Goal: Task Accomplishment & Management: Use online tool/utility

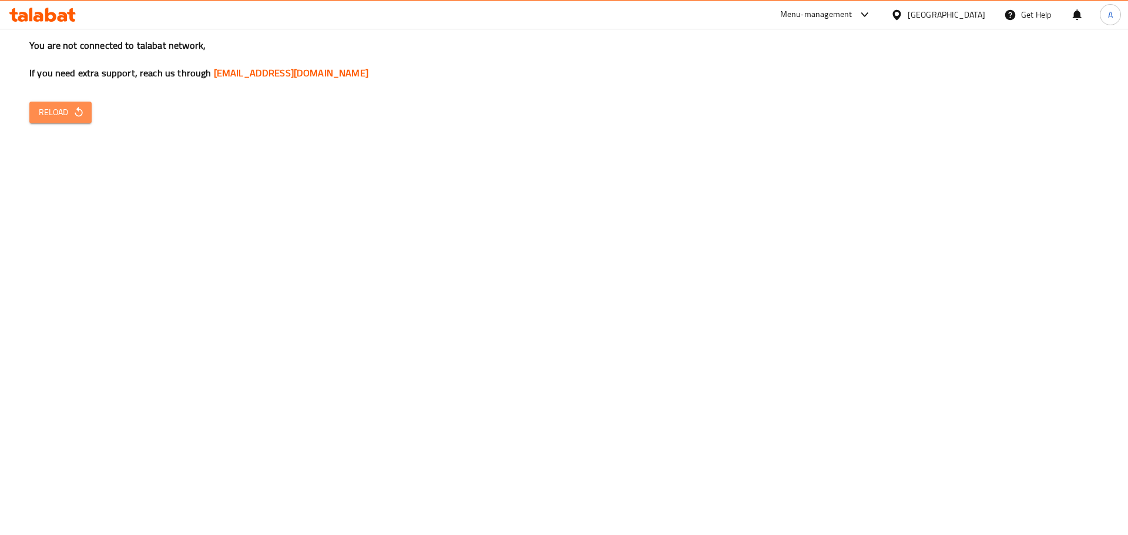
click at [74, 115] on icon "button" at bounding box center [79, 112] width 12 height 12
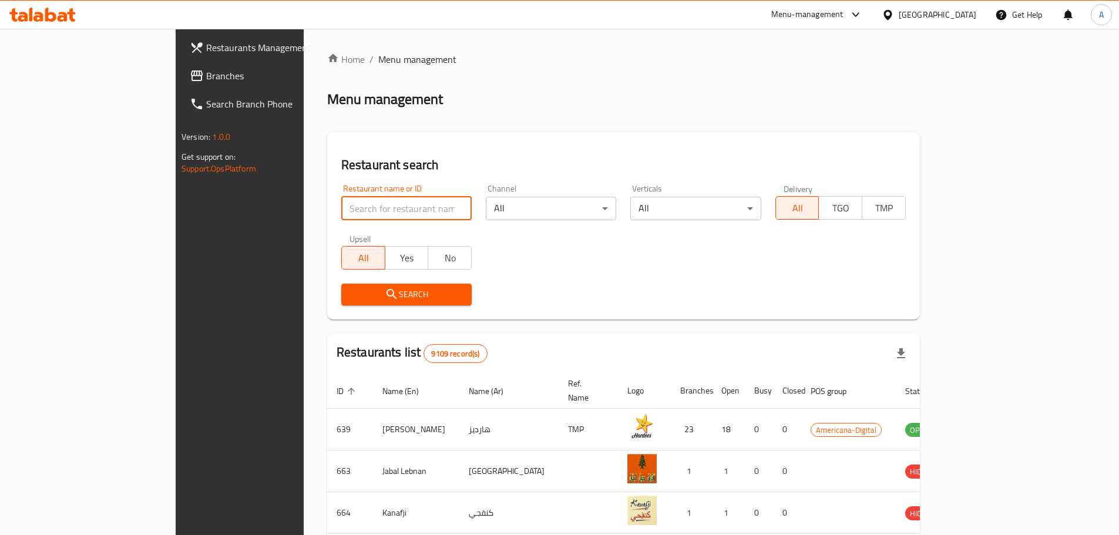
click at [341, 209] on input "search" at bounding box center [406, 208] width 130 height 23
type input "tulu"
click at [351, 293] on span "Search" at bounding box center [407, 294] width 112 height 15
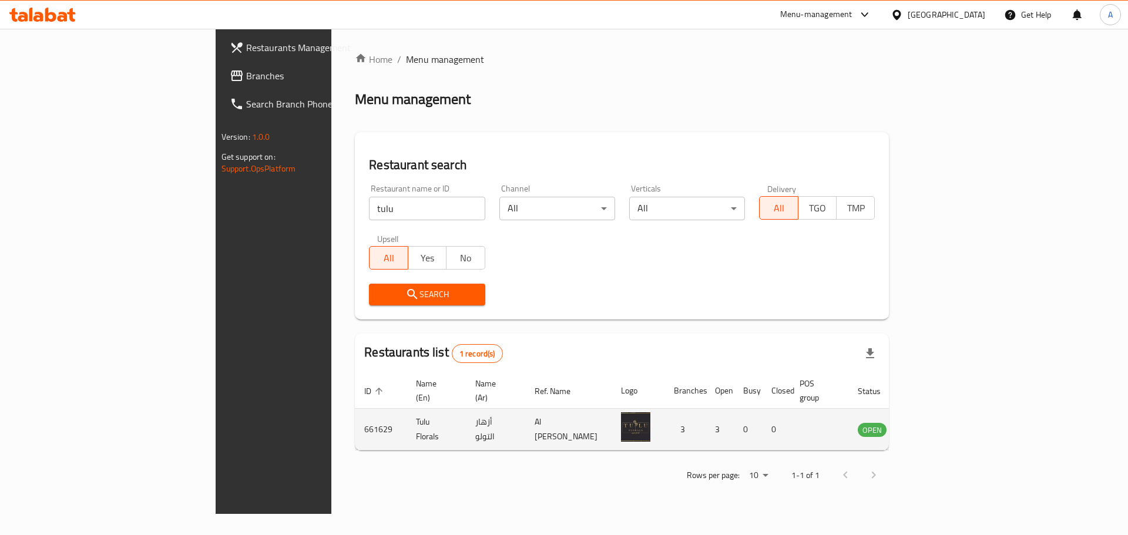
click at [933, 422] on icon "enhanced table" at bounding box center [926, 429] width 14 height 14
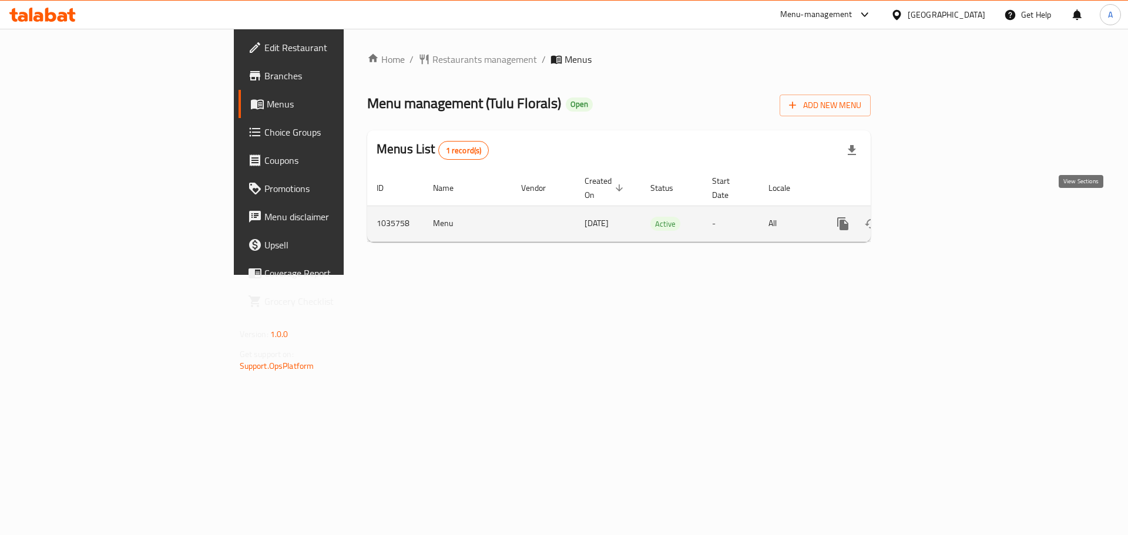
click at [935, 217] on icon "enhanced table" at bounding box center [927, 224] width 14 height 14
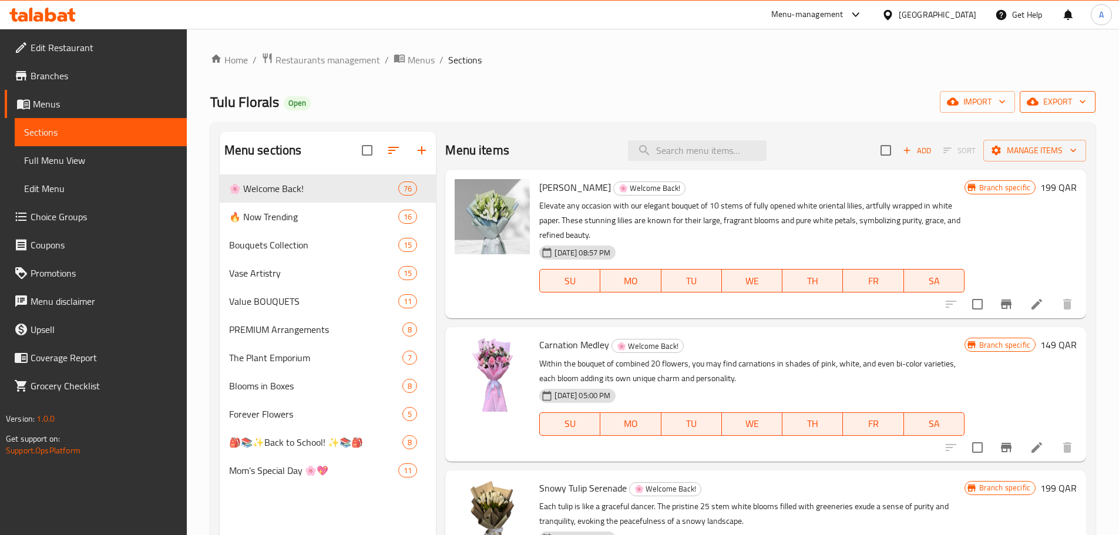
click at [1081, 96] on icon "button" at bounding box center [1083, 102] width 12 height 12
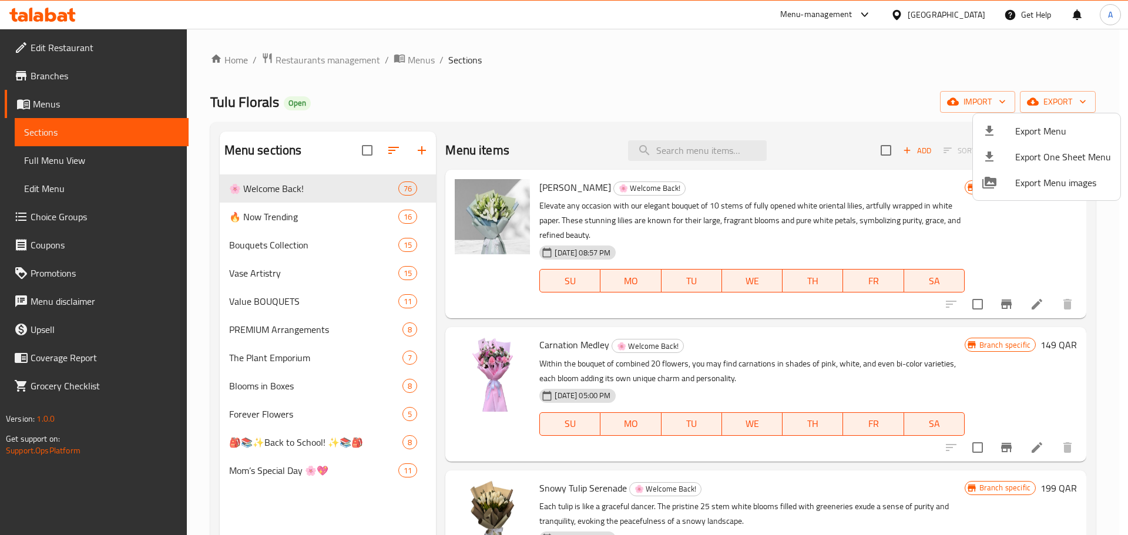
click at [528, 115] on div at bounding box center [564, 267] width 1128 height 535
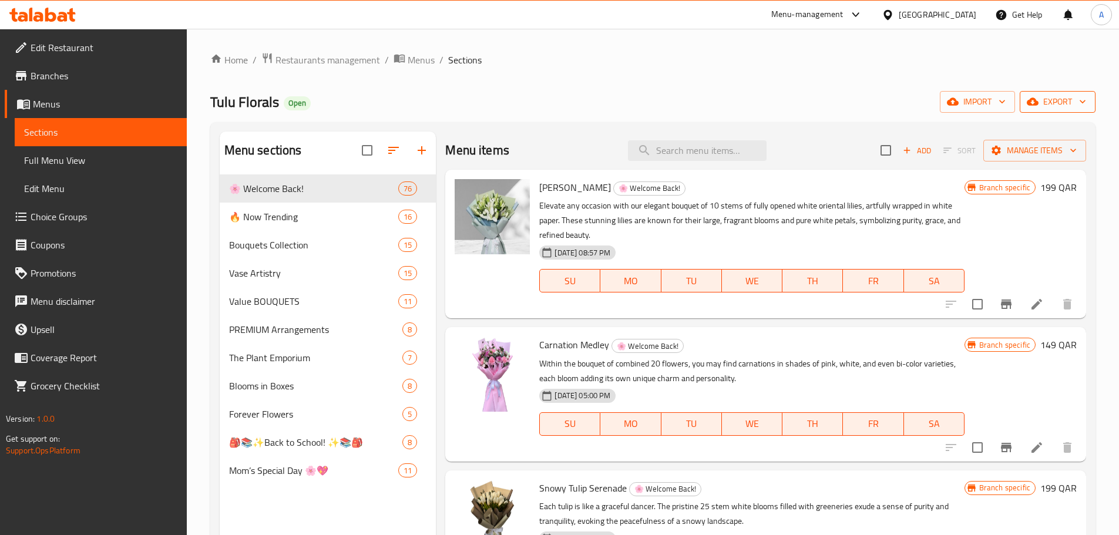
click at [1078, 104] on icon "button" at bounding box center [1083, 102] width 12 height 12
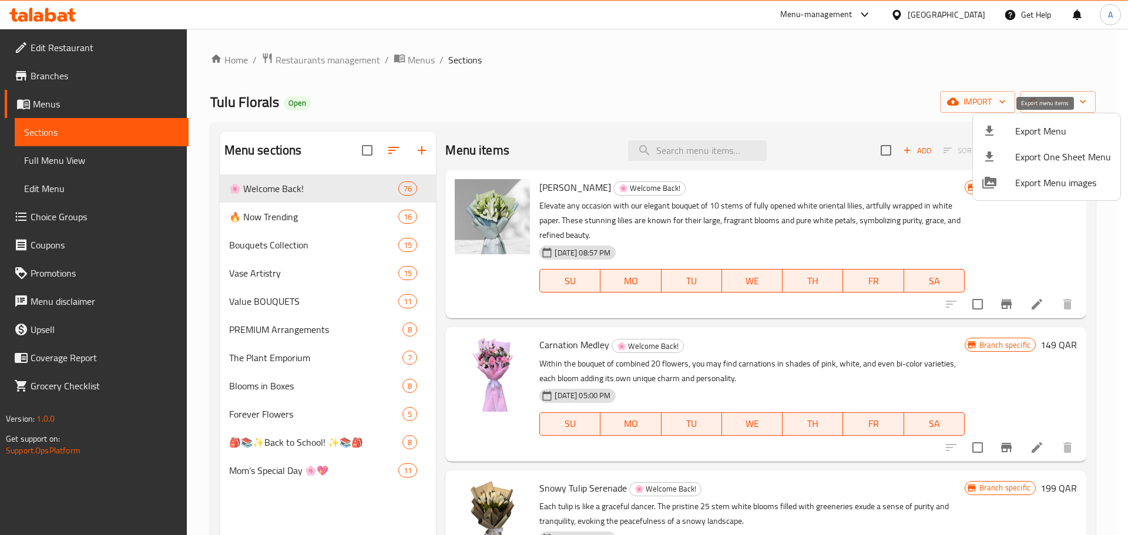
click at [1053, 127] on span "Export Menu" at bounding box center [1063, 131] width 96 height 14
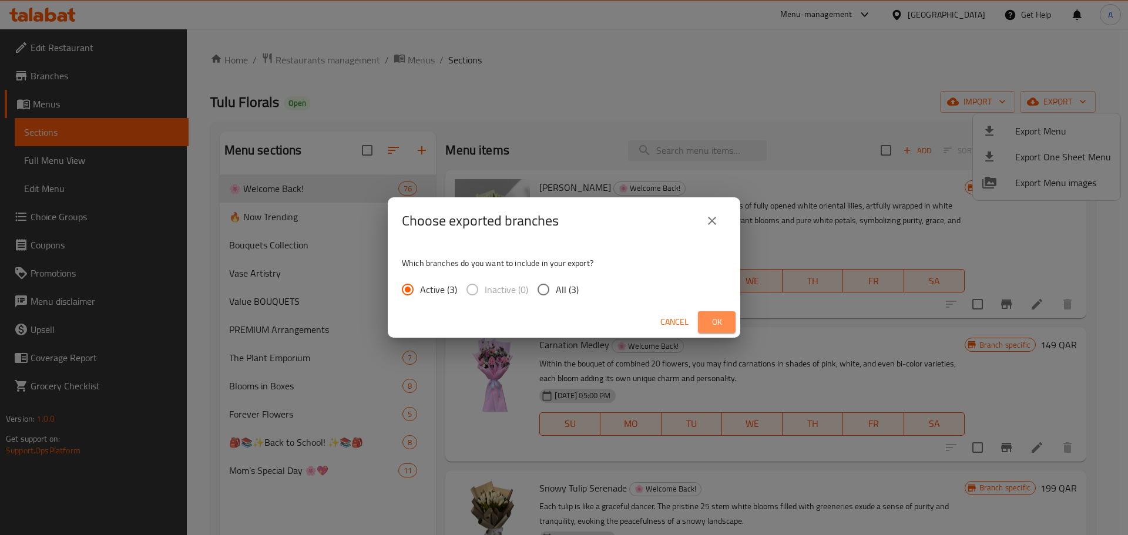
click at [707, 327] on span "Ok" at bounding box center [716, 322] width 19 height 15
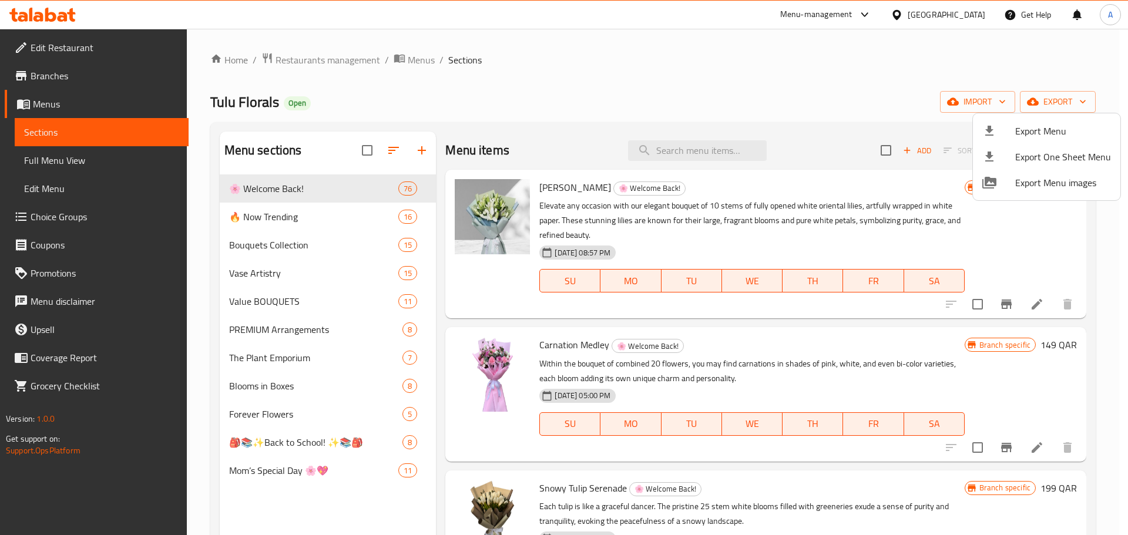
click at [1038, 128] on span "Export Menu" at bounding box center [1063, 131] width 96 height 14
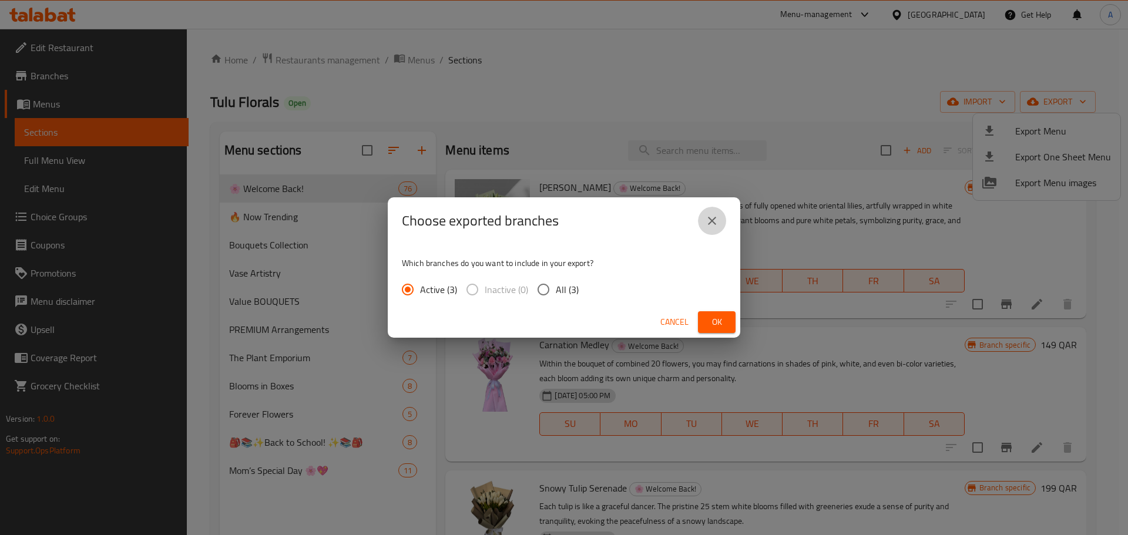
click at [717, 226] on icon "close" at bounding box center [712, 221] width 14 height 14
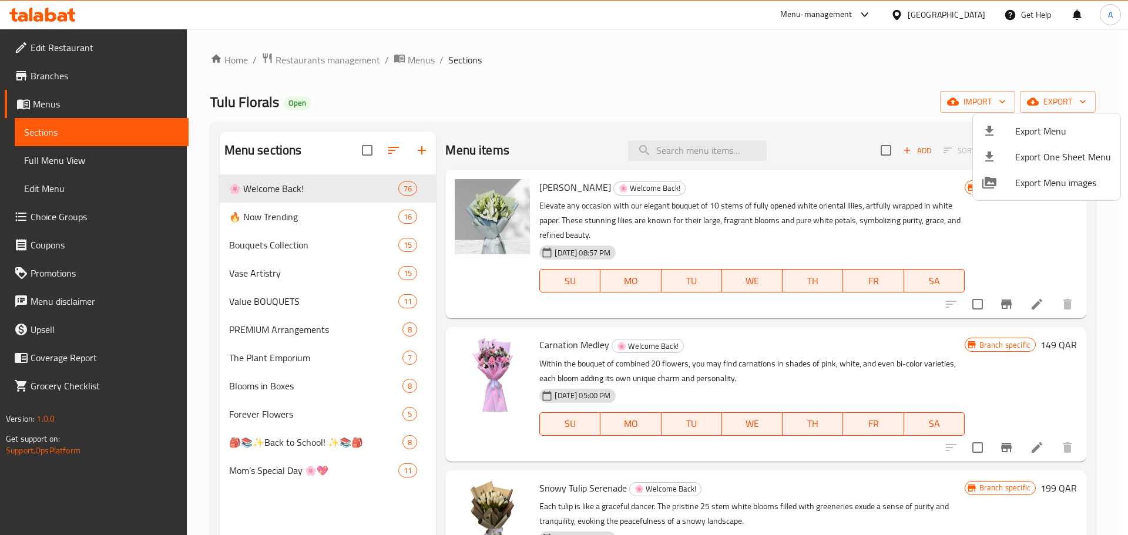
click at [419, 58] on div at bounding box center [564, 267] width 1128 height 535
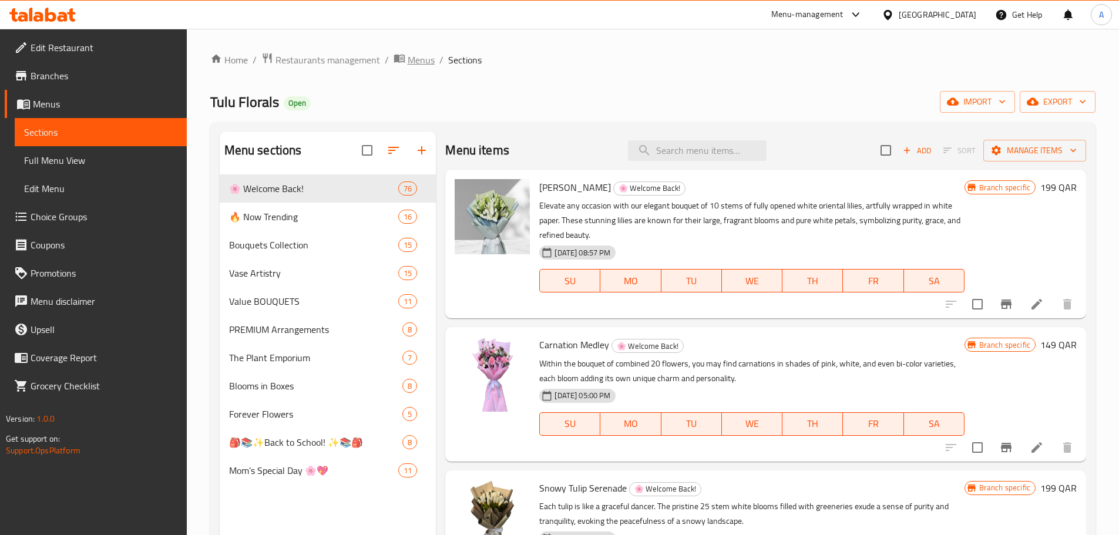
click at [419, 58] on span "Menus" at bounding box center [421, 60] width 27 height 14
